Goal: Task Accomplishment & Management: Manage account settings

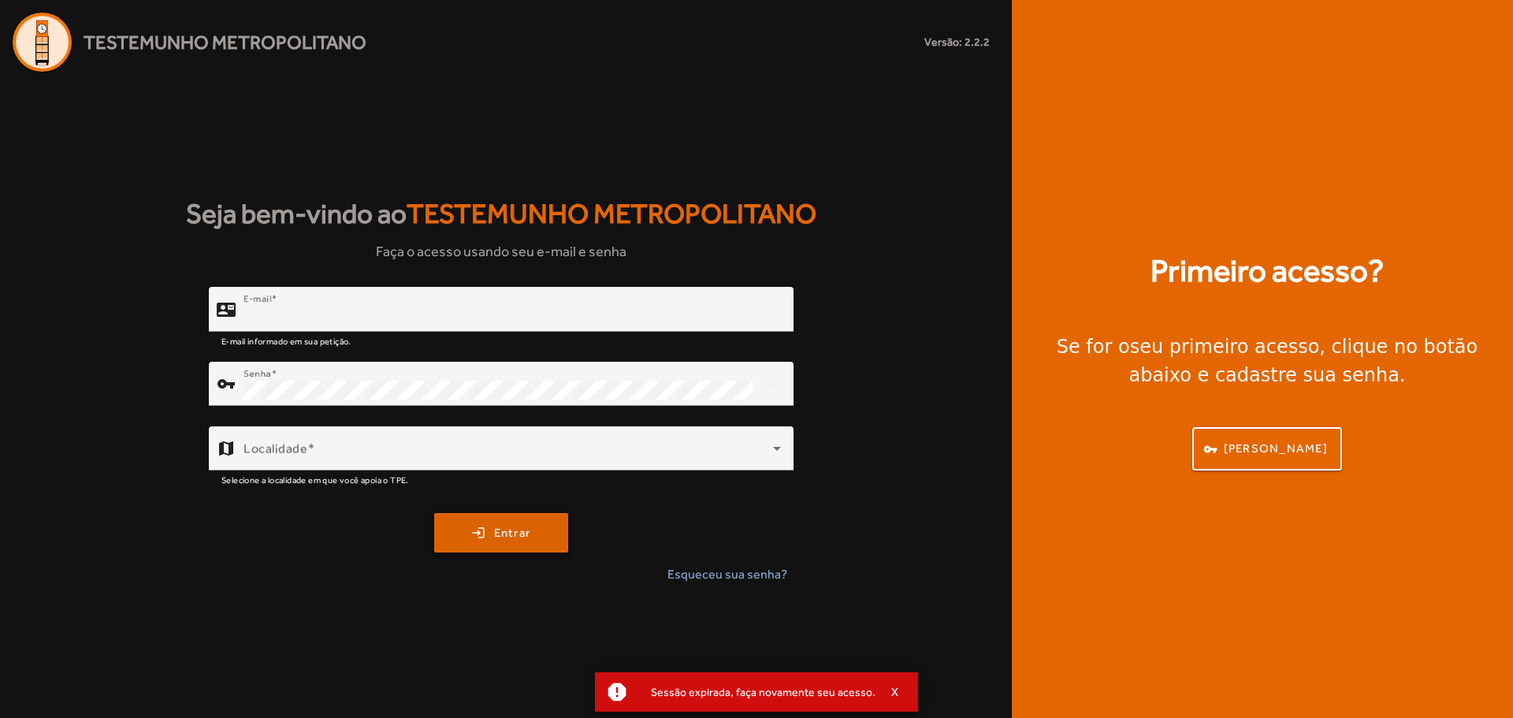
type input "**********"
click at [498, 536] on span "Entrar" at bounding box center [512, 533] width 37 height 18
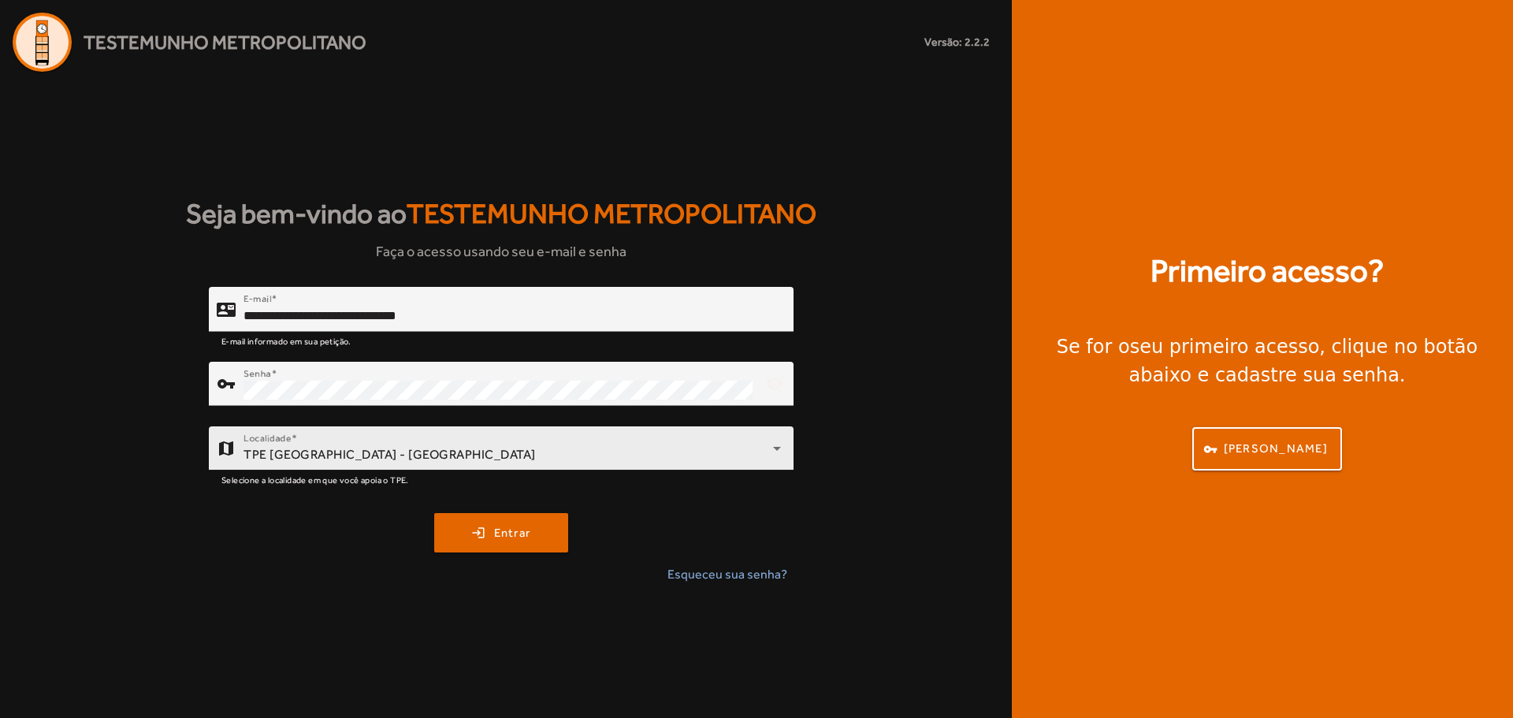
click at [521, 435] on div "Localidade TPE [GEOGRAPHIC_DATA] - [GEOGRAPHIC_DATA]" at bounding box center [512, 448] width 537 height 44
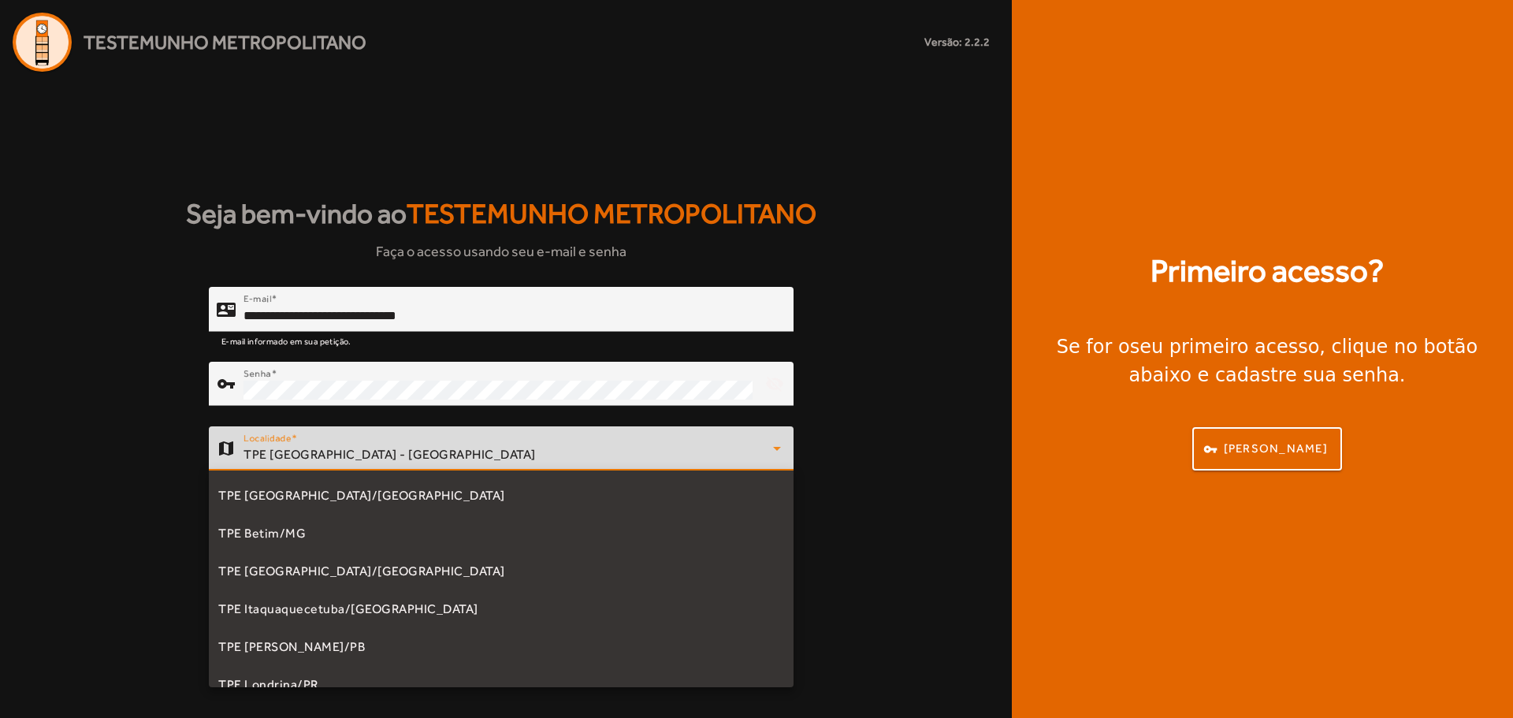
scroll to position [244, 0]
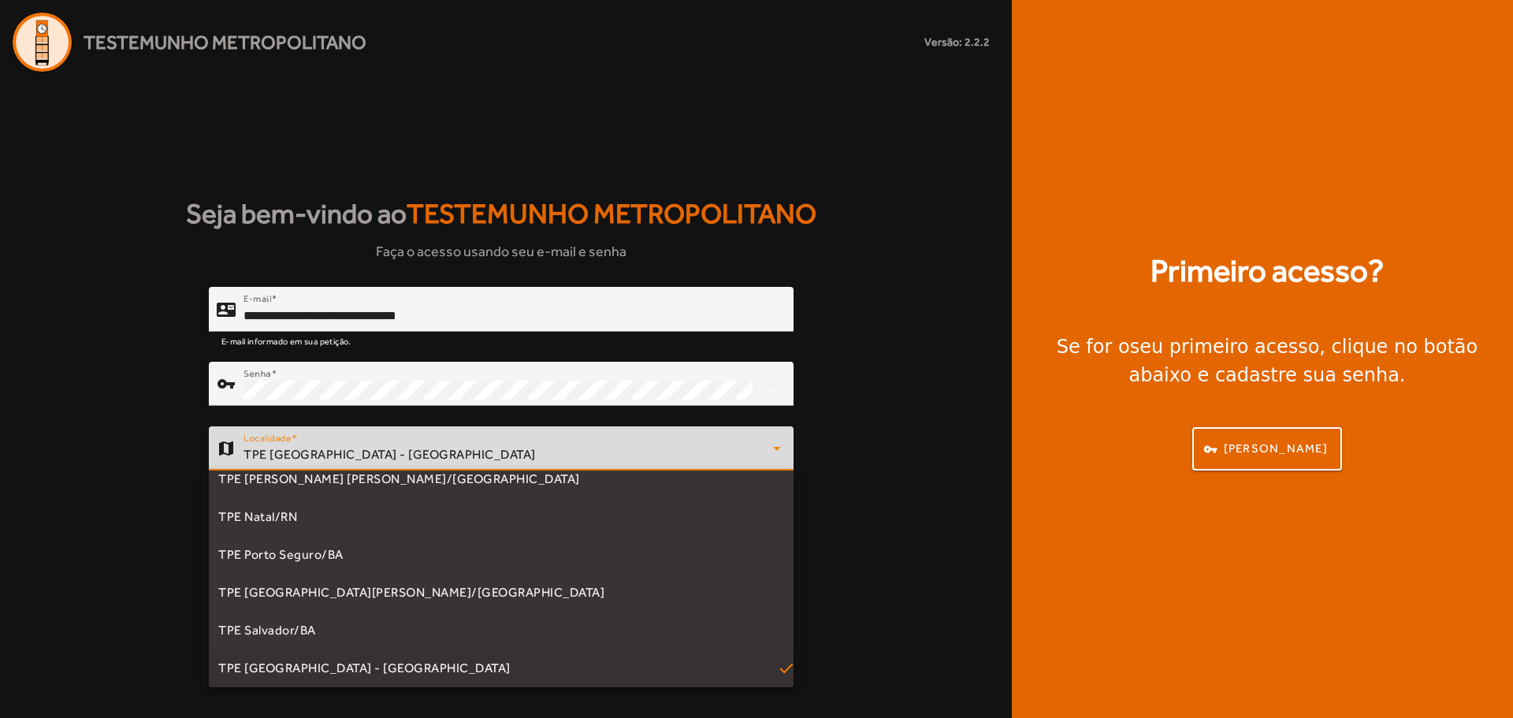
click at [521, 447] on div at bounding box center [756, 359] width 1513 height 718
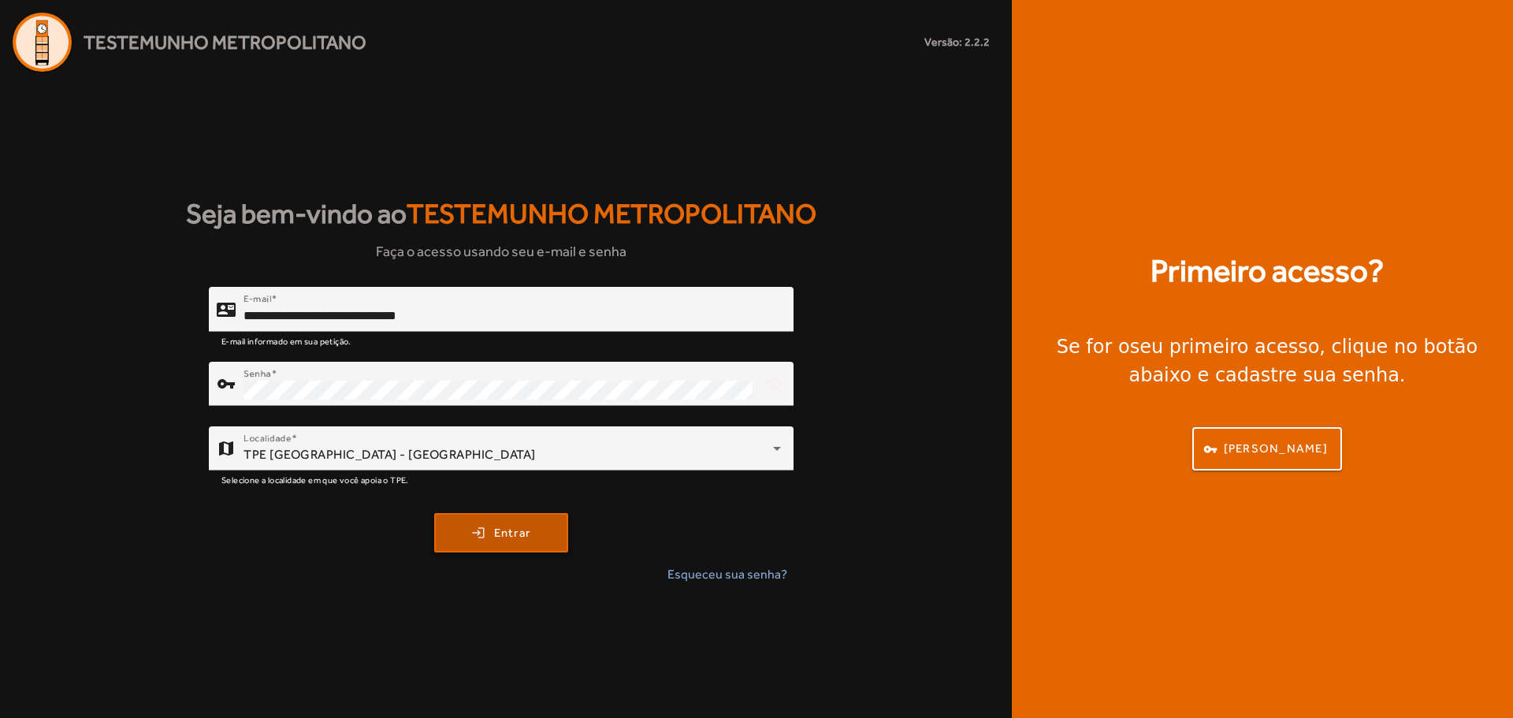
click at [508, 534] on span "Entrar" at bounding box center [512, 533] width 37 height 18
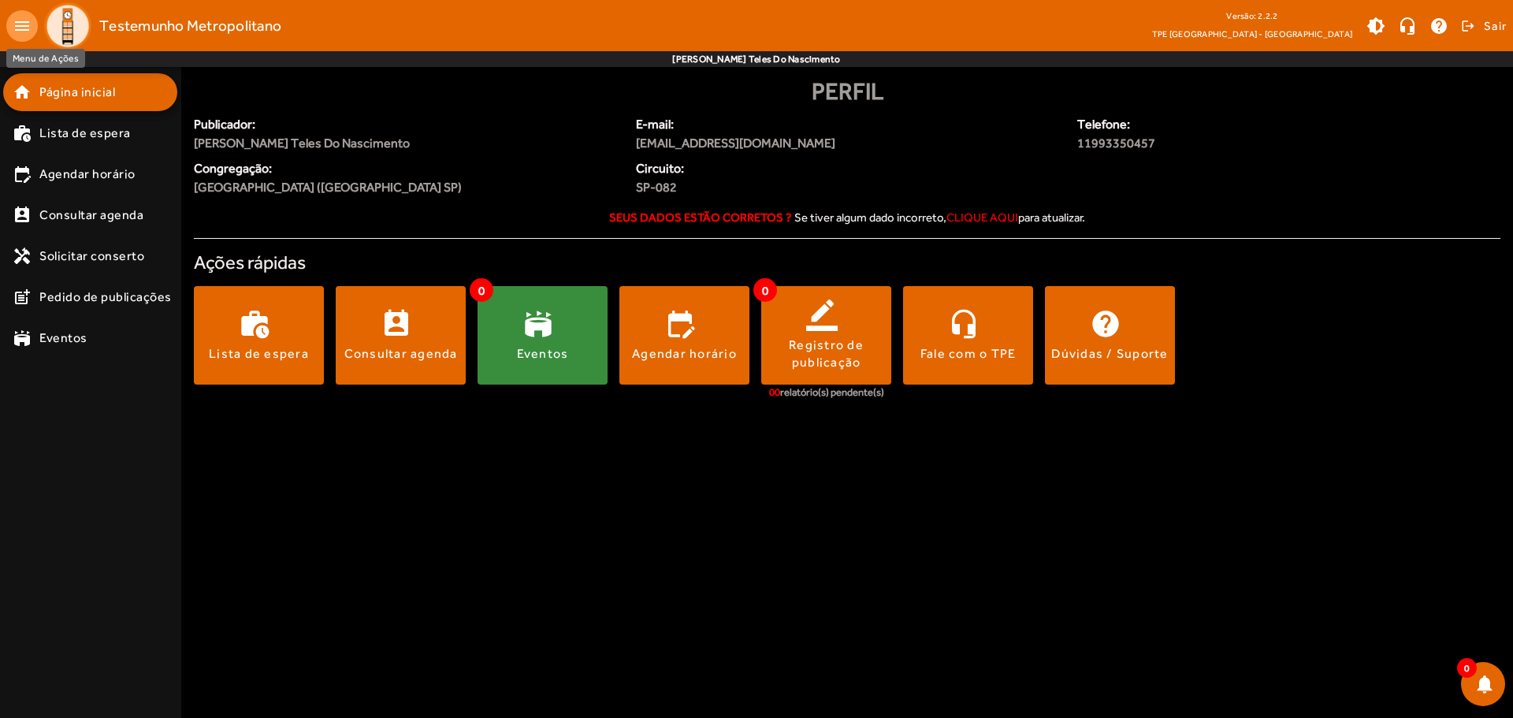
click at [13, 24] on mat-icon "menu" at bounding box center [22, 26] width 32 height 32
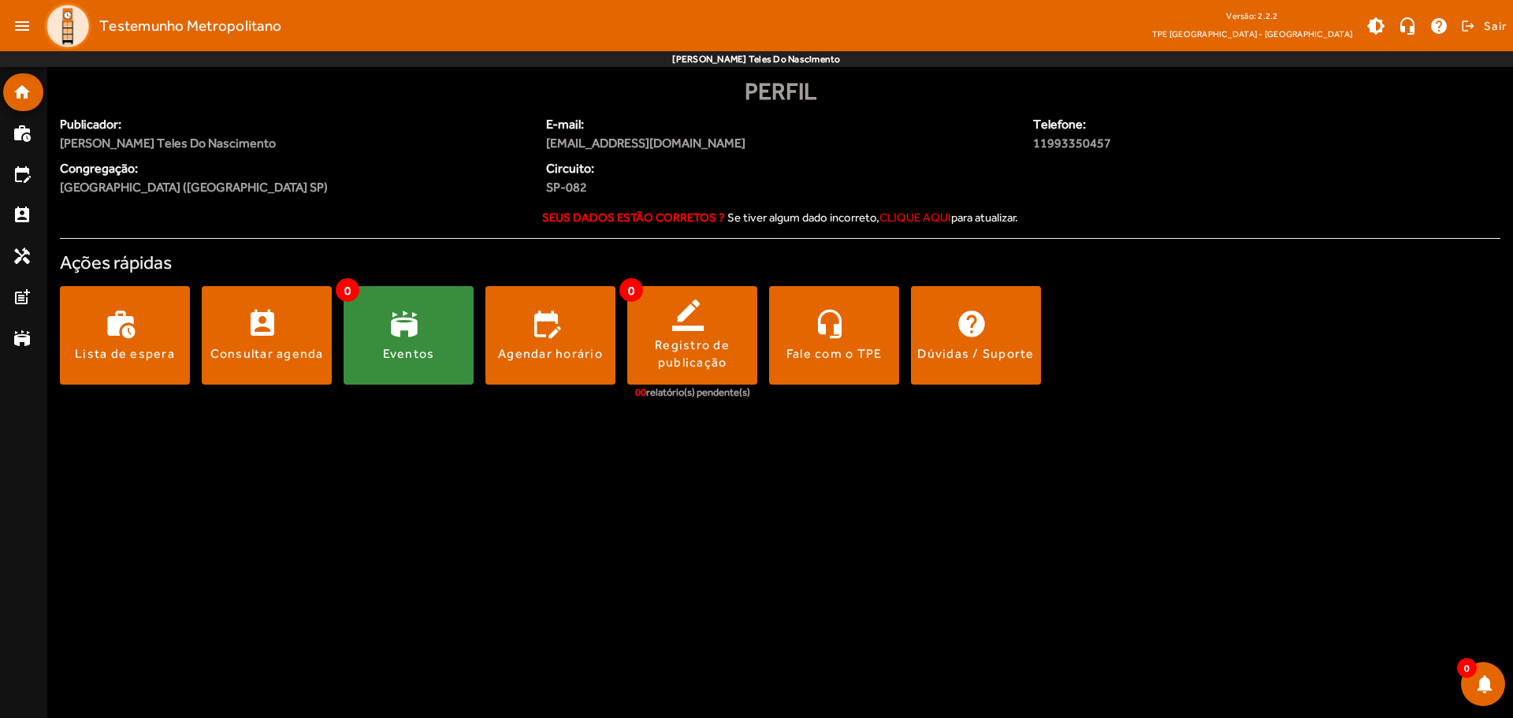
click at [13, 24] on mat-icon "menu" at bounding box center [22, 26] width 32 height 32
